Goal: Check status: Check status

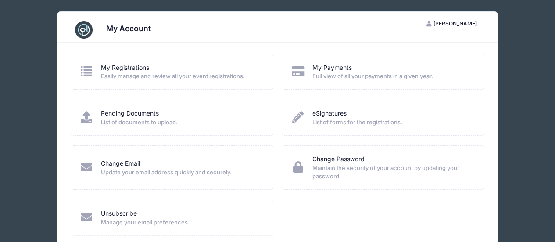
click at [202, 76] on span "Easily manage and review all your event registrations." at bounding box center [181, 76] width 161 height 9
click at [89, 69] on icon at bounding box center [86, 70] width 14 height 11
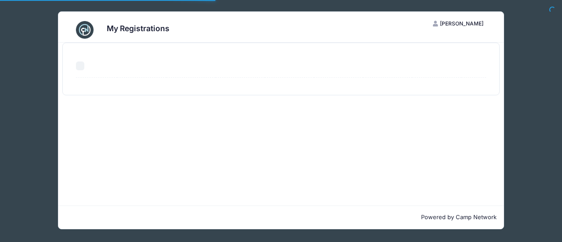
select select "50"
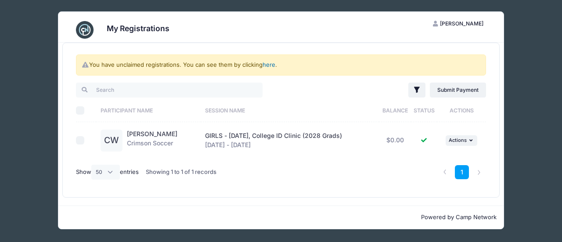
click at [269, 65] on link "here" at bounding box center [269, 64] width 13 height 7
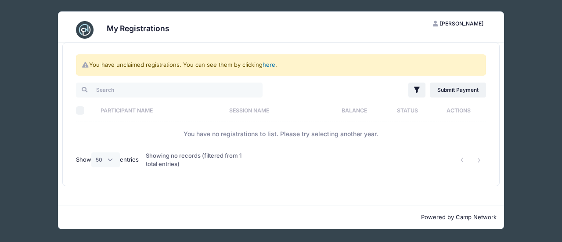
click at [271, 65] on link "here" at bounding box center [269, 64] width 13 height 7
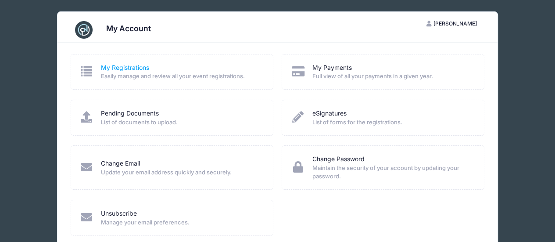
click at [138, 68] on link "My Registrations" at bounding box center [125, 67] width 48 height 9
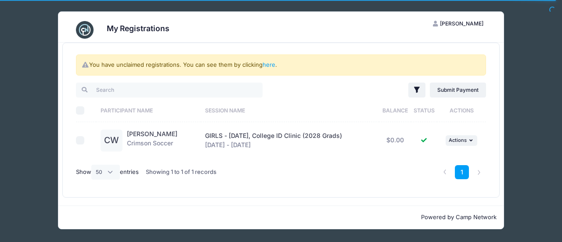
select select "50"
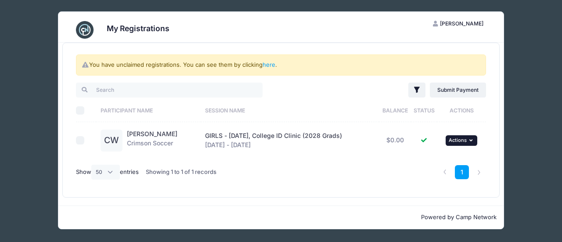
click at [470, 141] on icon "button" at bounding box center [471, 140] width 5 height 5
click at [470, 140] on icon "button" at bounding box center [471, 140] width 5 height 5
click at [155, 134] on link "[PERSON_NAME]" at bounding box center [152, 133] width 50 height 7
